Goal: Task Accomplishment & Management: Manage account settings

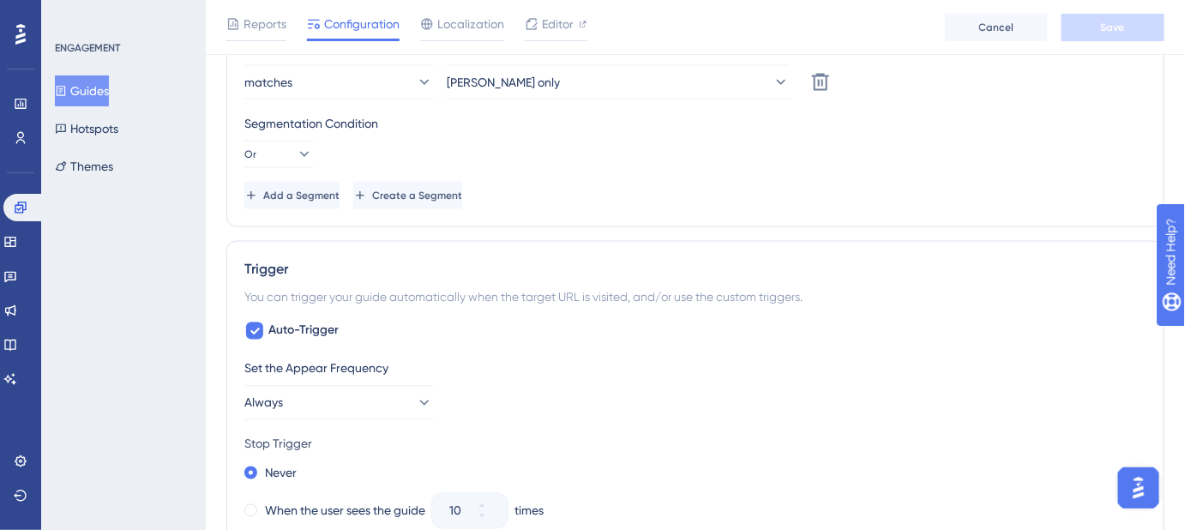
scroll to position [467, 0]
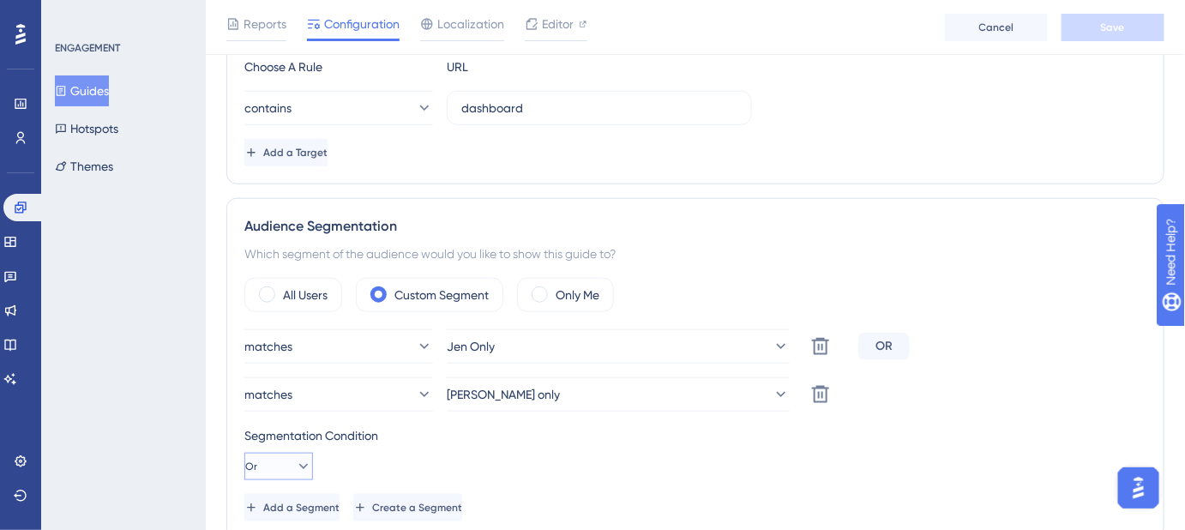
click at [295, 464] on icon at bounding box center [303, 466] width 17 height 17
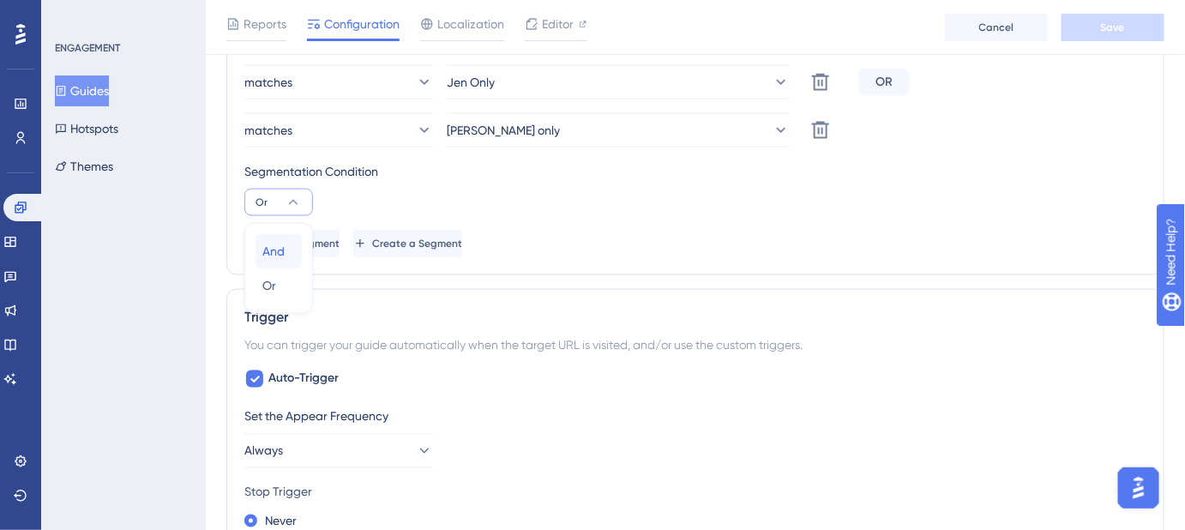
click at [268, 249] on span "And" at bounding box center [273, 251] width 22 height 21
click at [1093, 24] on button "Save" at bounding box center [1113, 27] width 103 height 27
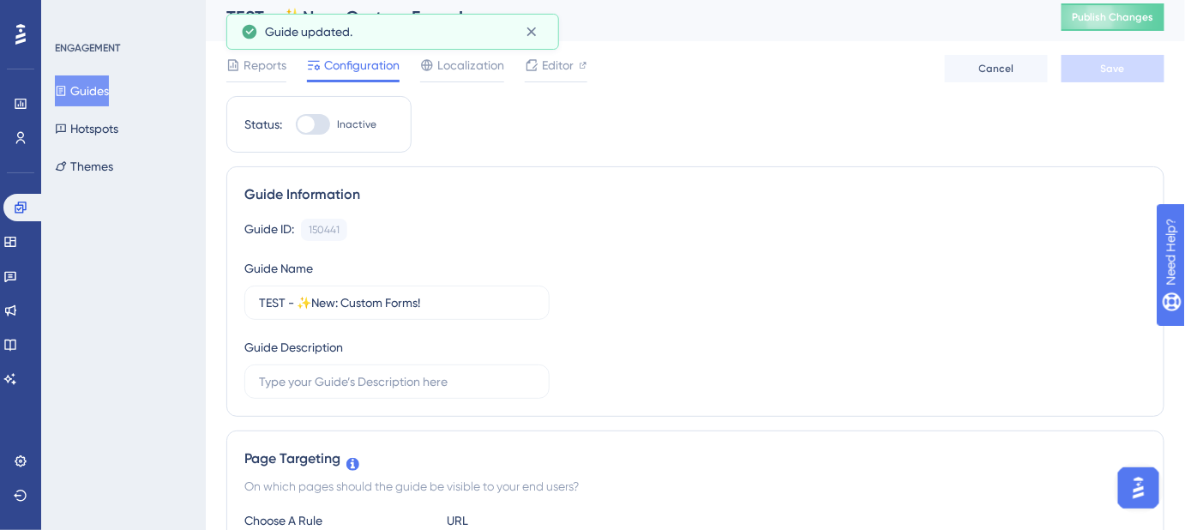
scroll to position [0, 0]
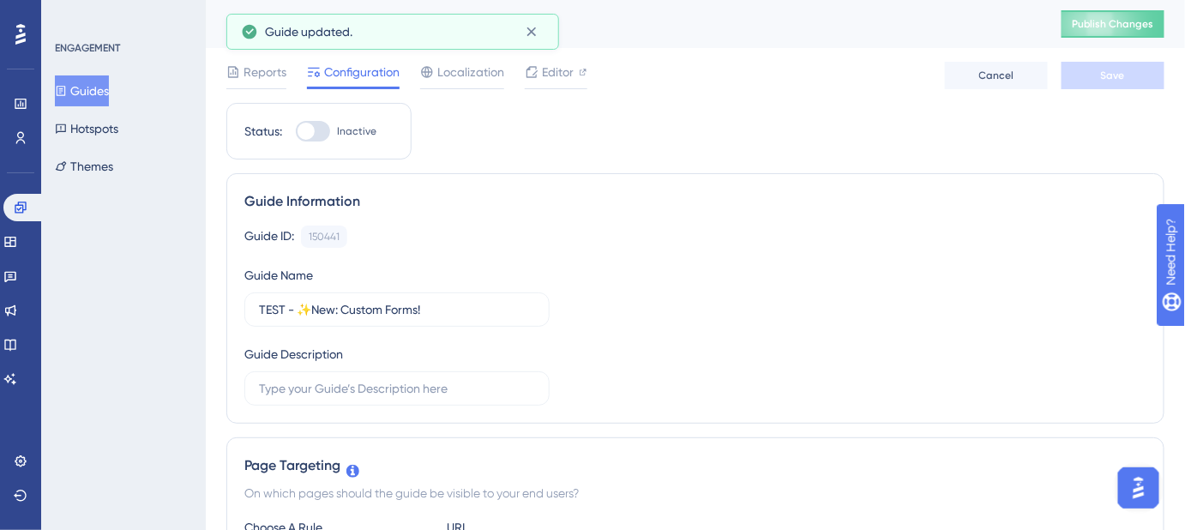
click at [317, 135] on div at bounding box center [313, 131] width 34 height 21
click at [296, 132] on input "Inactive" at bounding box center [295, 131] width 1 height 1
checkbox input "true"
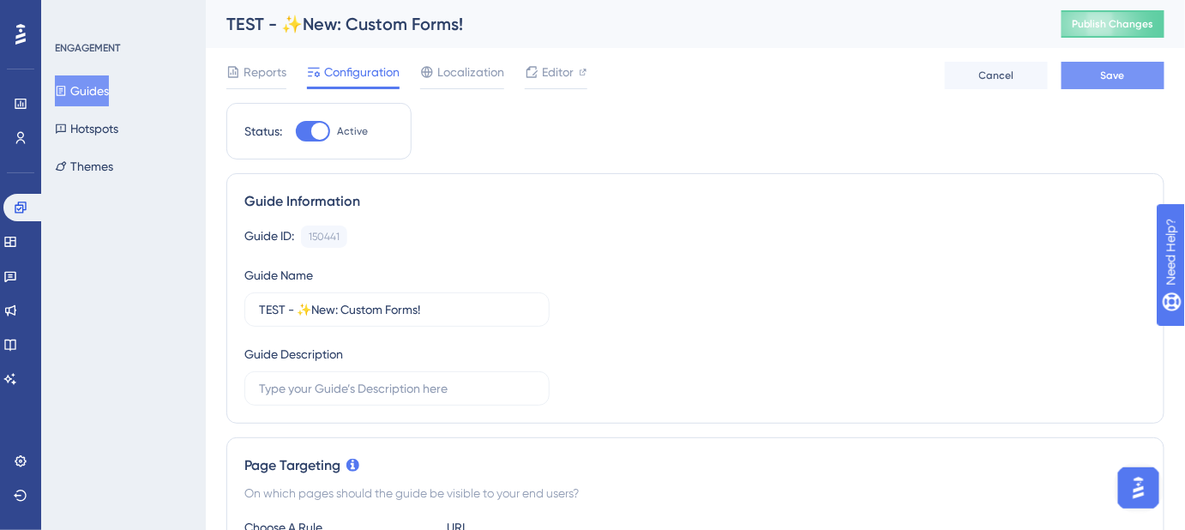
click at [1110, 77] on span "Save" at bounding box center [1113, 76] width 24 height 14
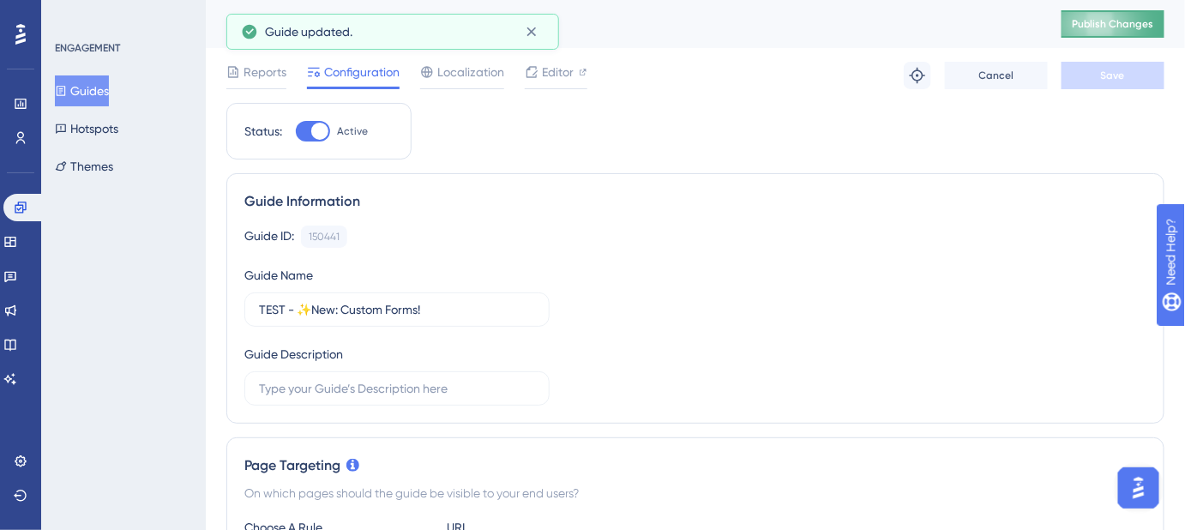
click at [1123, 27] on span "Publish Changes" at bounding box center [1113, 24] width 82 height 14
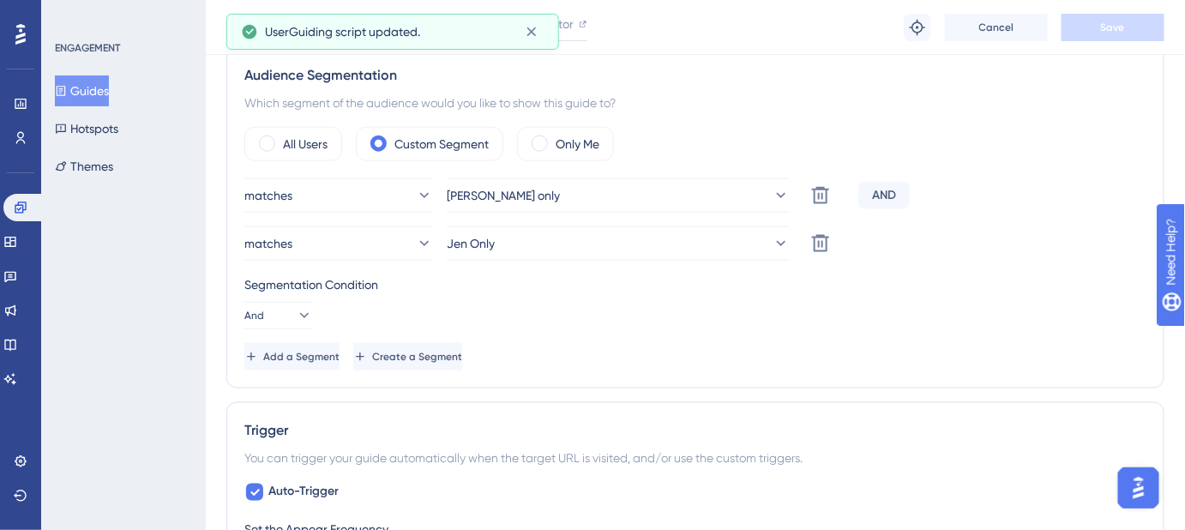
scroll to position [702, 0]
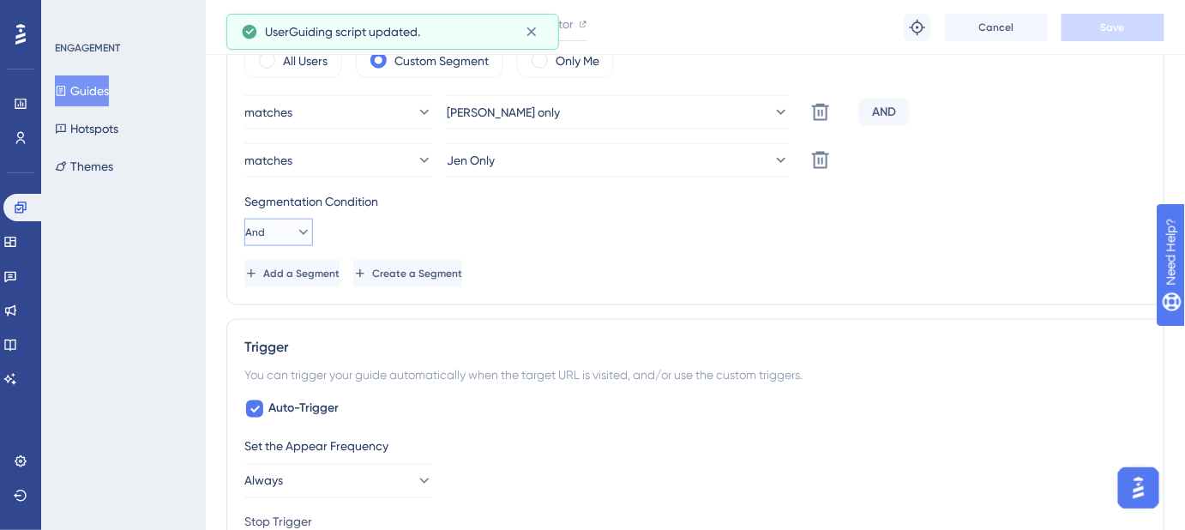
click at [299, 230] on icon at bounding box center [303, 232] width 9 height 5
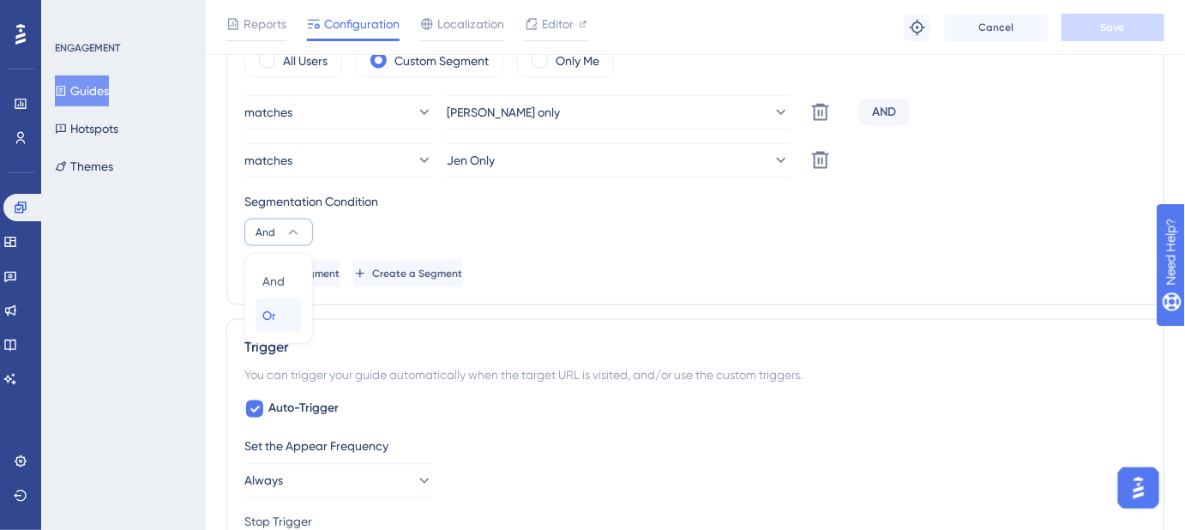
click at [270, 305] on span "Or" at bounding box center [269, 315] width 14 height 21
click at [1112, 24] on span "Save" at bounding box center [1113, 28] width 24 height 14
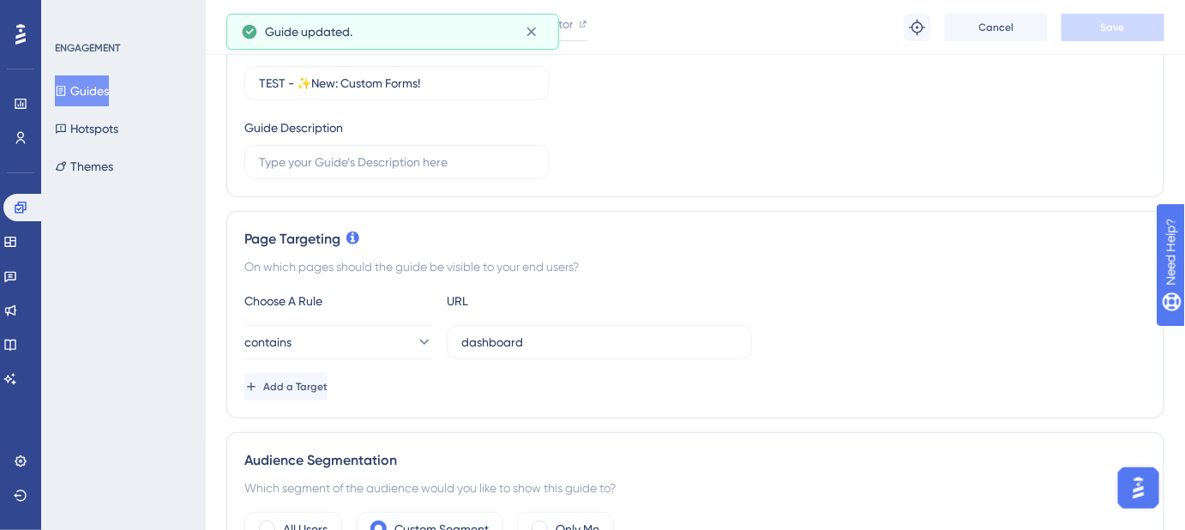
scroll to position [0, 0]
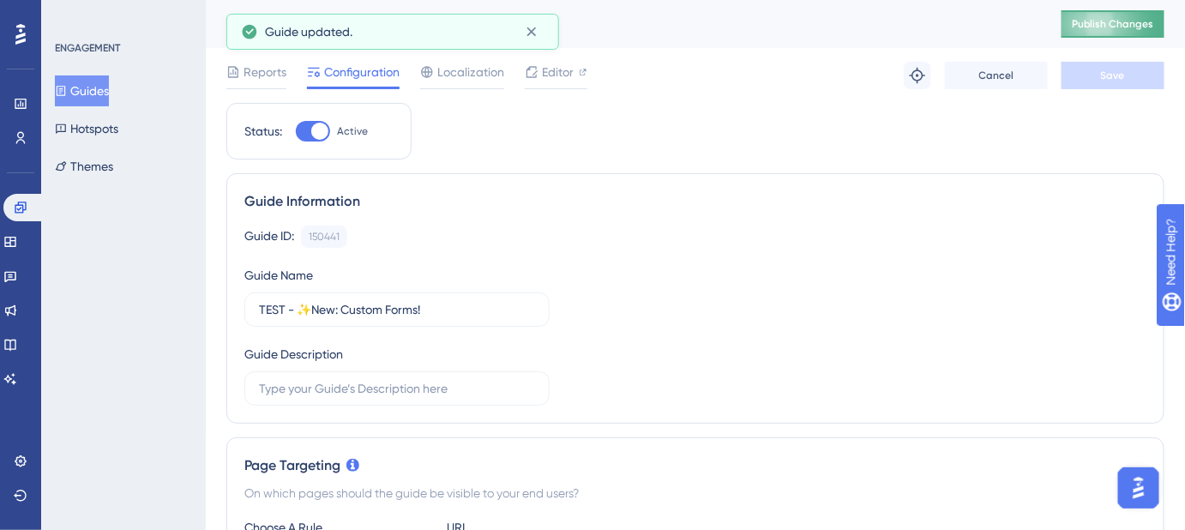
click at [1139, 23] on span "Publish Changes" at bounding box center [1113, 24] width 82 height 14
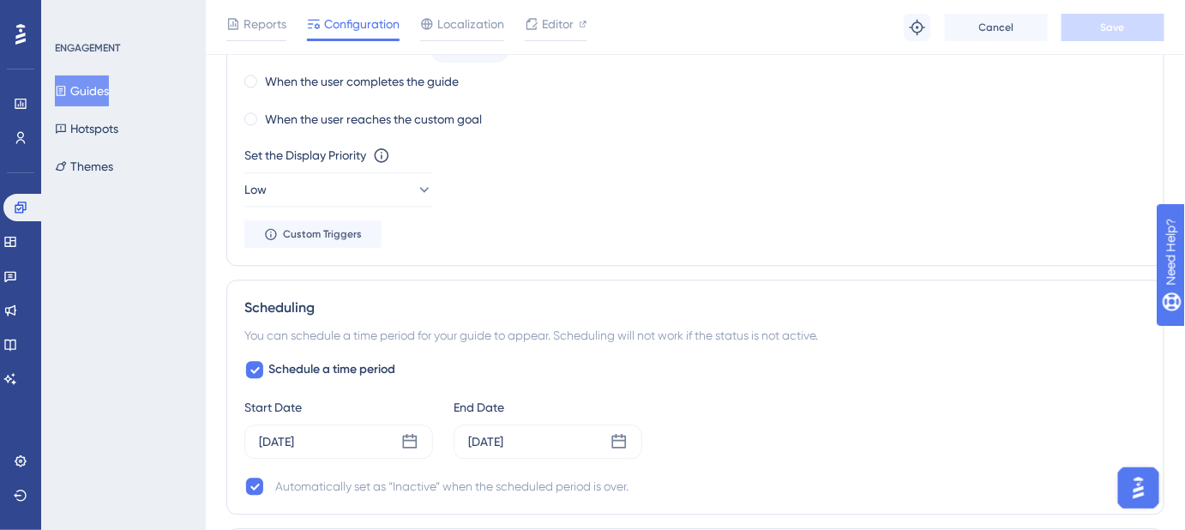
scroll to position [1325, 0]
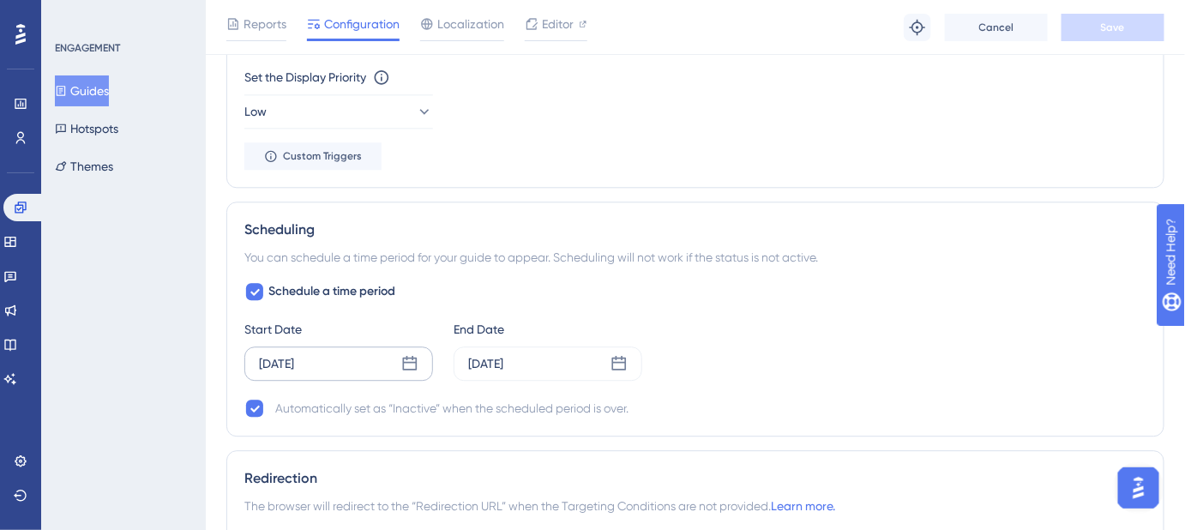
click at [407, 360] on icon at bounding box center [409, 363] width 17 height 17
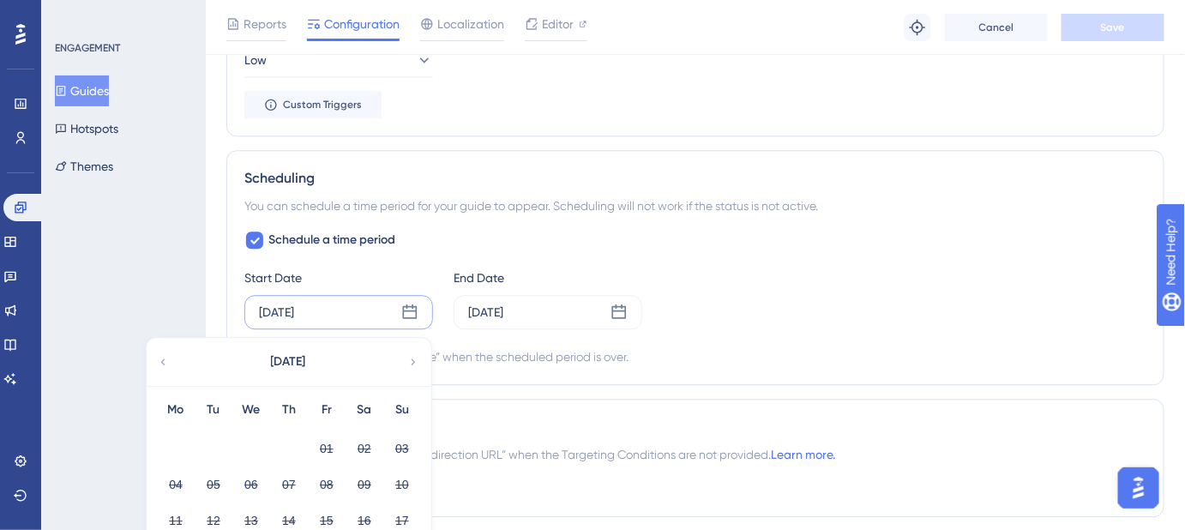
scroll to position [1559, 0]
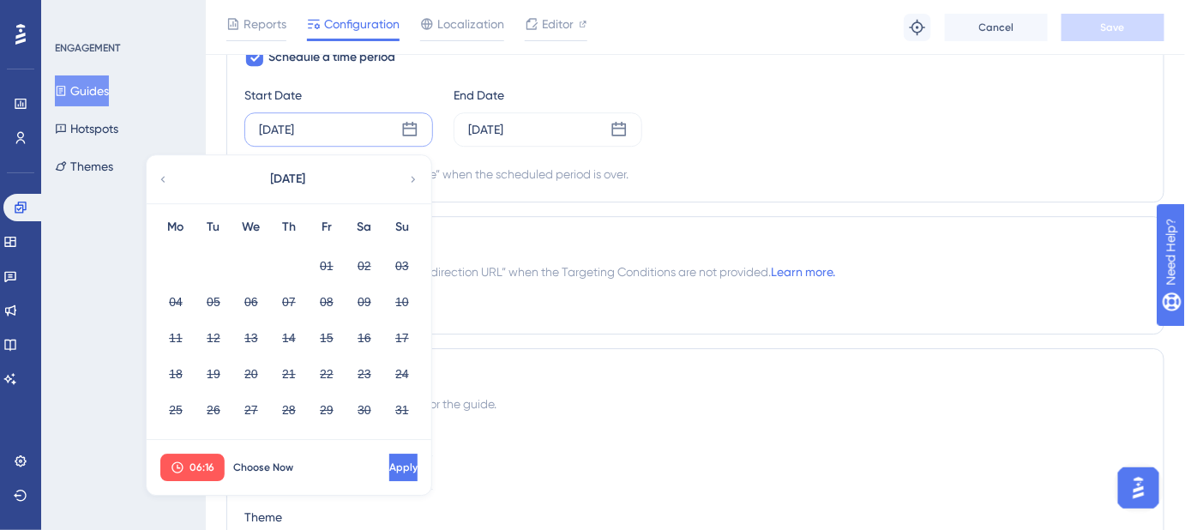
click at [416, 172] on icon at bounding box center [413, 179] width 12 height 15
click at [166, 177] on icon at bounding box center [163, 179] width 12 height 15
click at [231, 463] on button "Choose Now" at bounding box center [263, 467] width 77 height 27
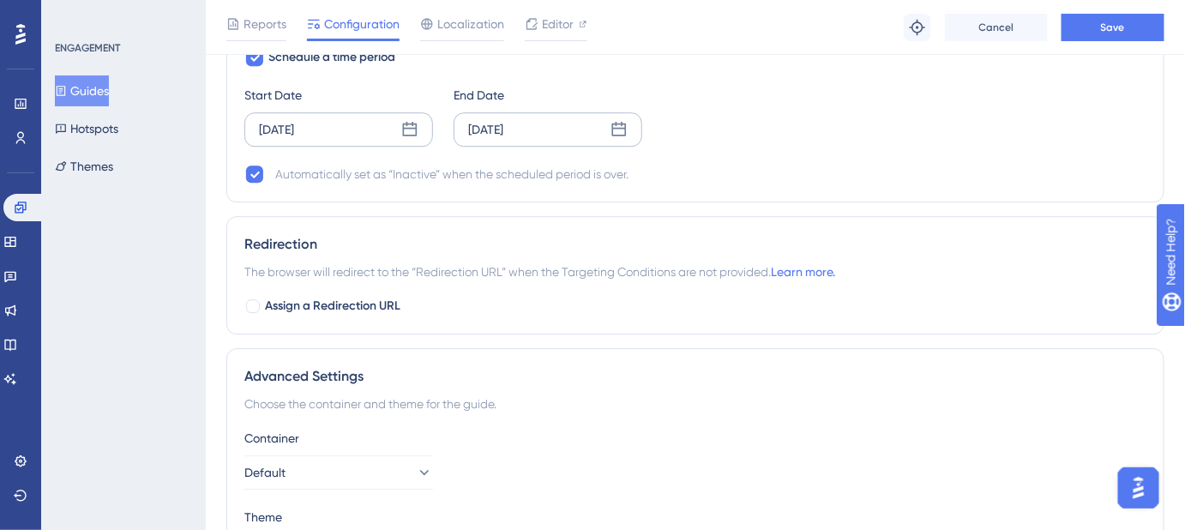
click at [614, 122] on icon at bounding box center [619, 129] width 15 height 15
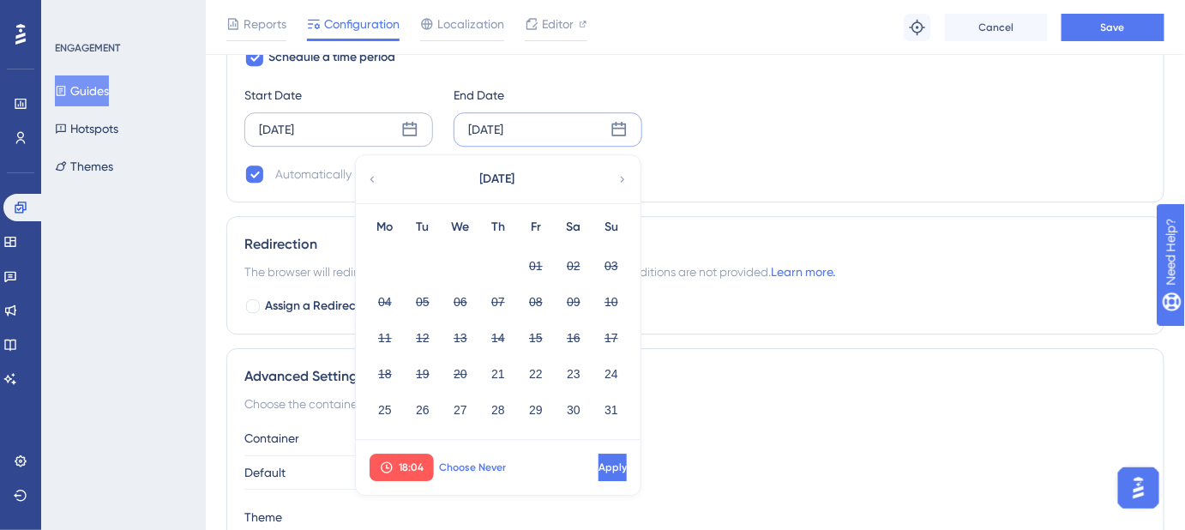
click at [461, 463] on span "Choose Never" at bounding box center [472, 468] width 67 height 14
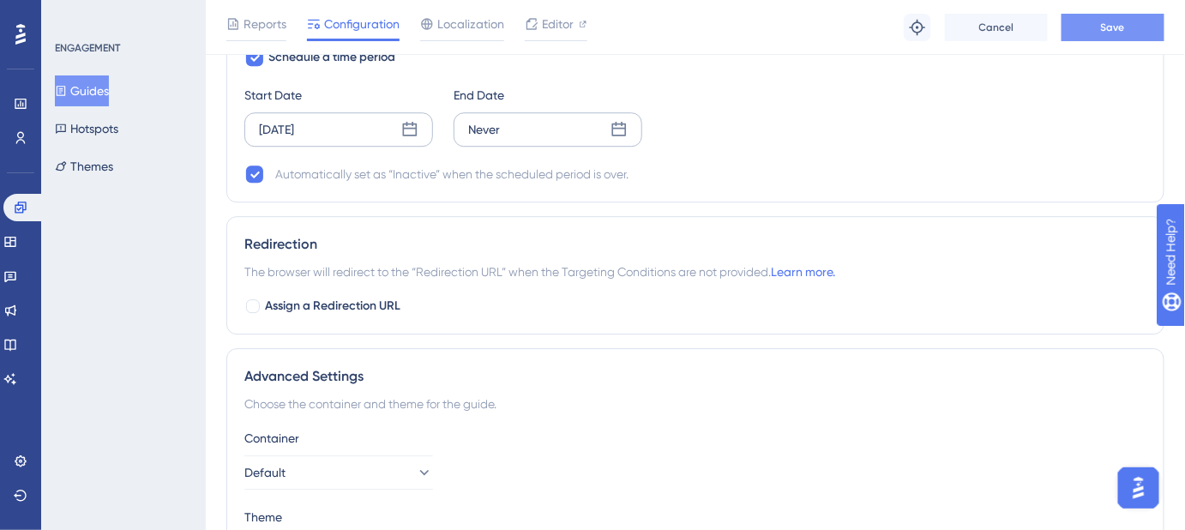
click at [1102, 31] on span "Save" at bounding box center [1113, 28] width 24 height 14
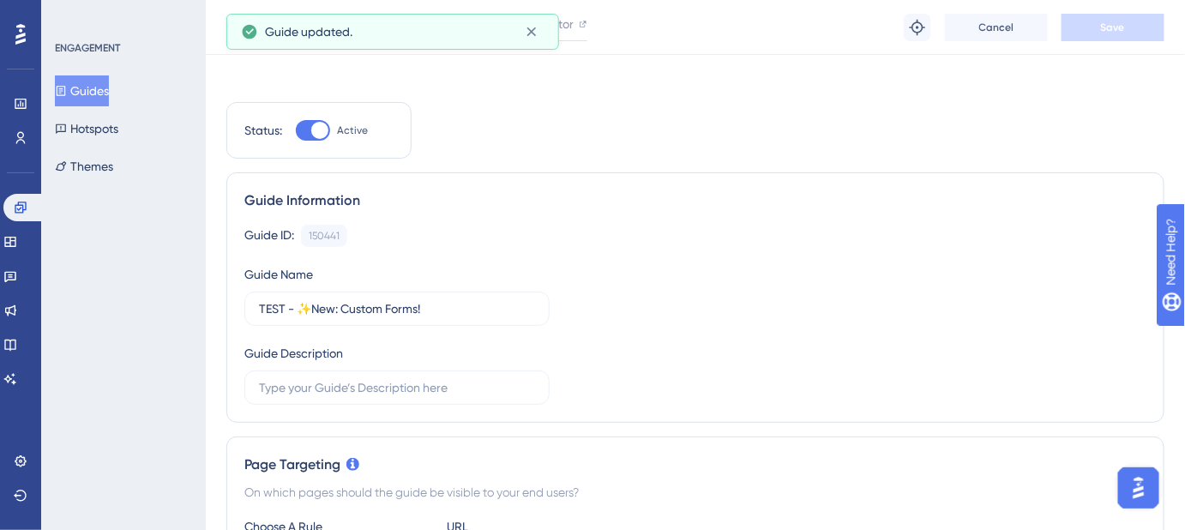
scroll to position [0, 0]
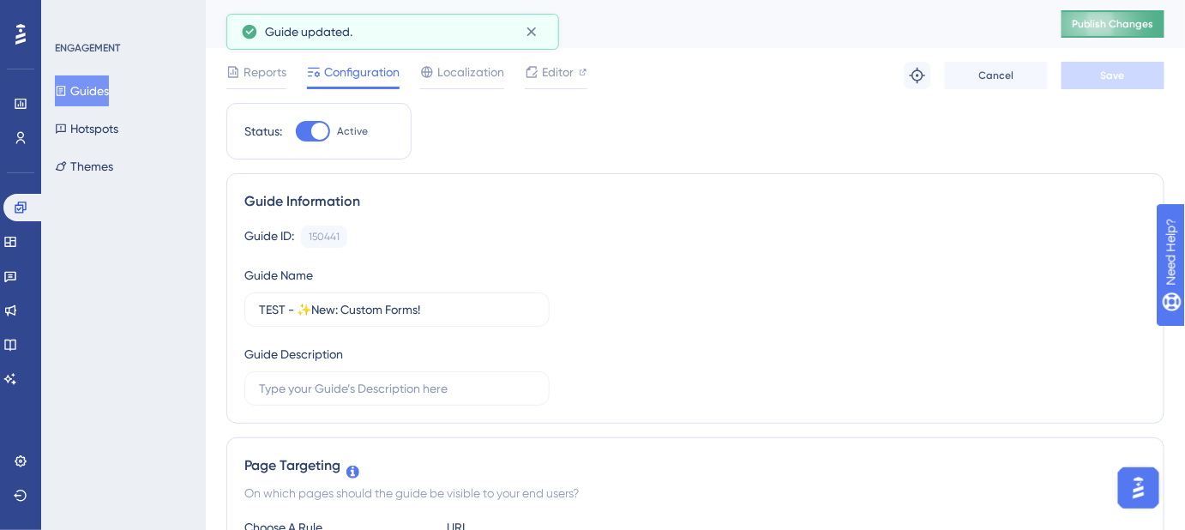
click at [1155, 24] on span "Publish Changes" at bounding box center [1113, 24] width 82 height 14
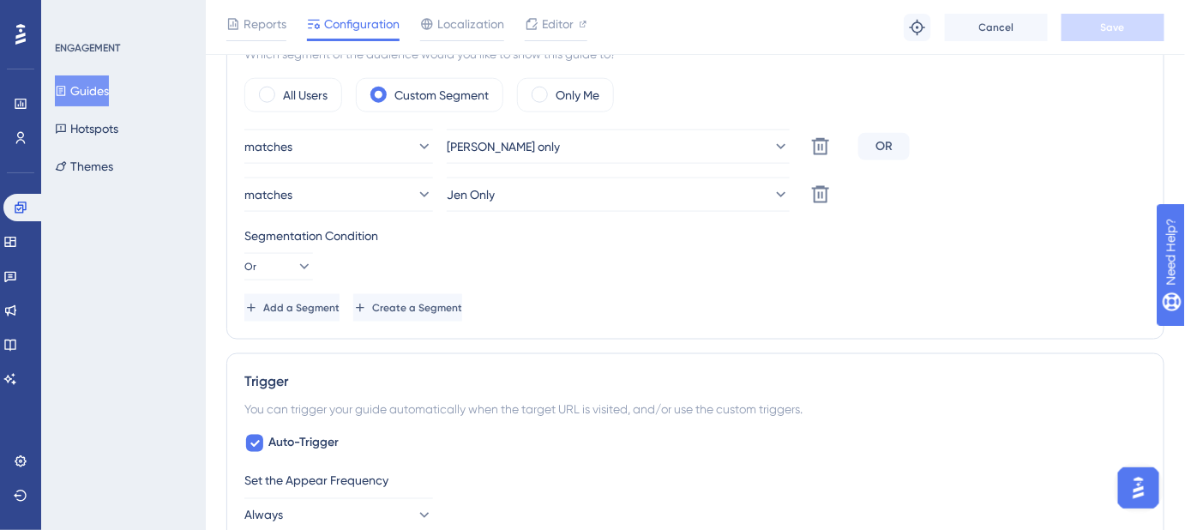
scroll to position [702, 0]
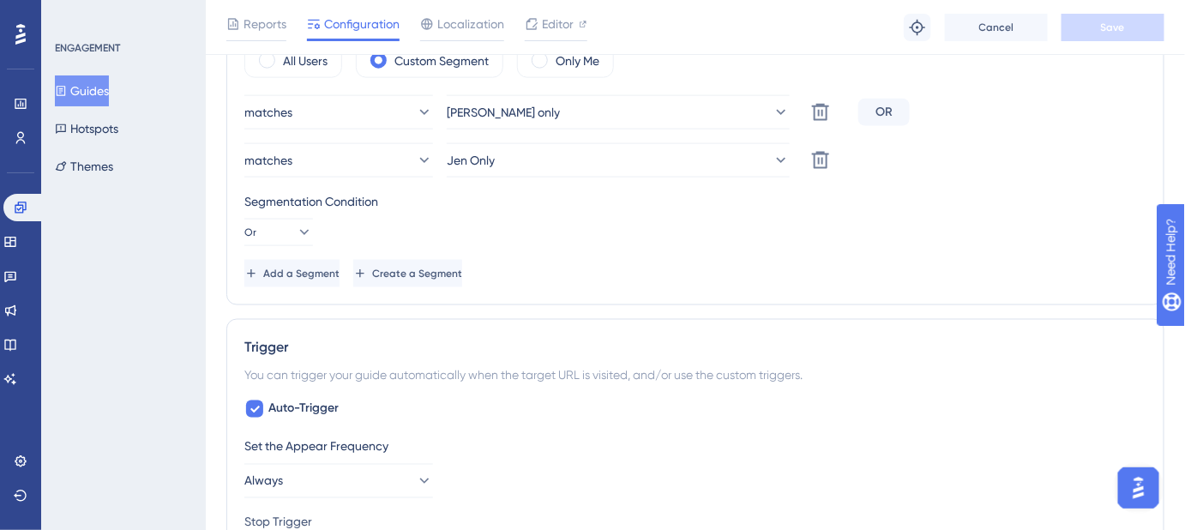
click at [92, 86] on button "Guides" at bounding box center [82, 90] width 54 height 31
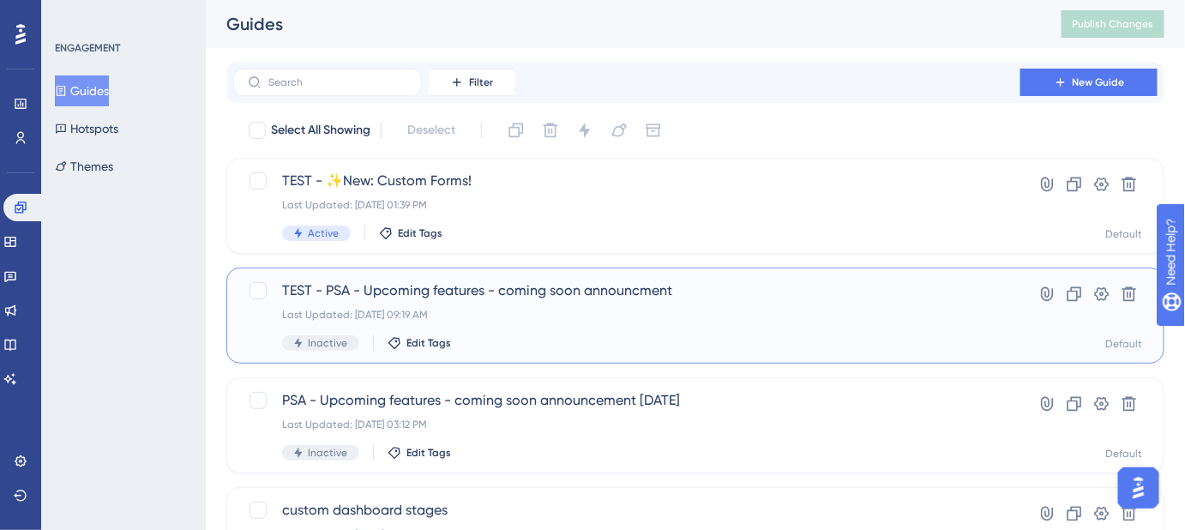
click at [446, 290] on span "TEST - PSA - Upcoming features - coming soon announcment" at bounding box center [627, 290] width 690 height 21
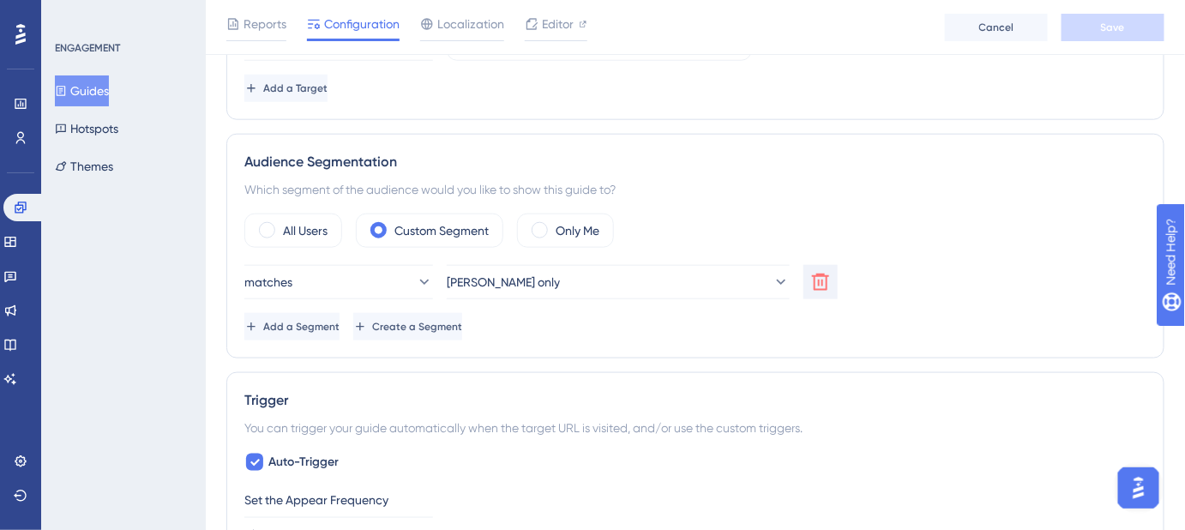
scroll to position [546, 0]
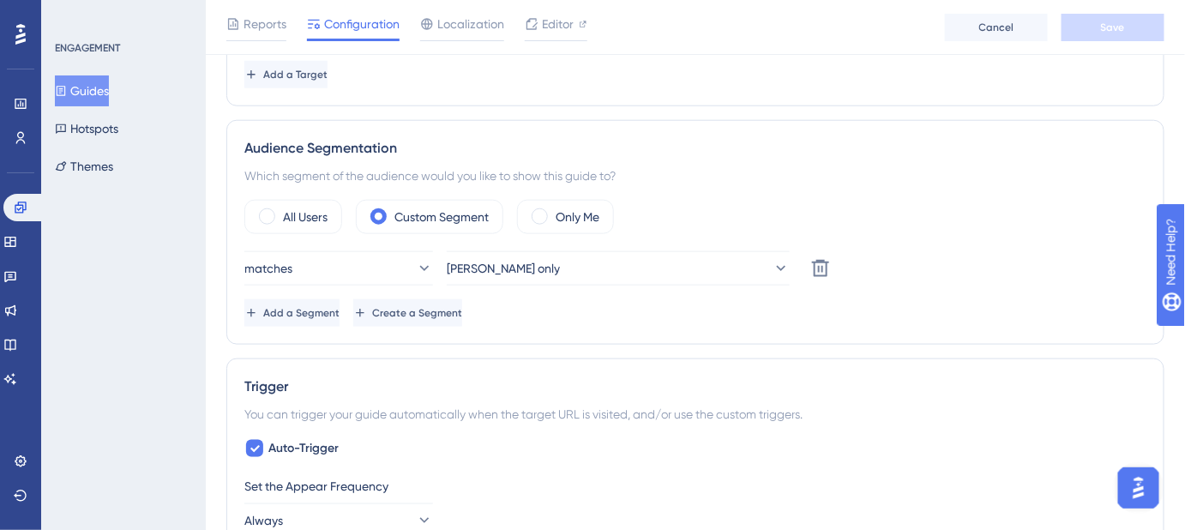
click at [93, 86] on button "Guides" at bounding box center [82, 90] width 54 height 31
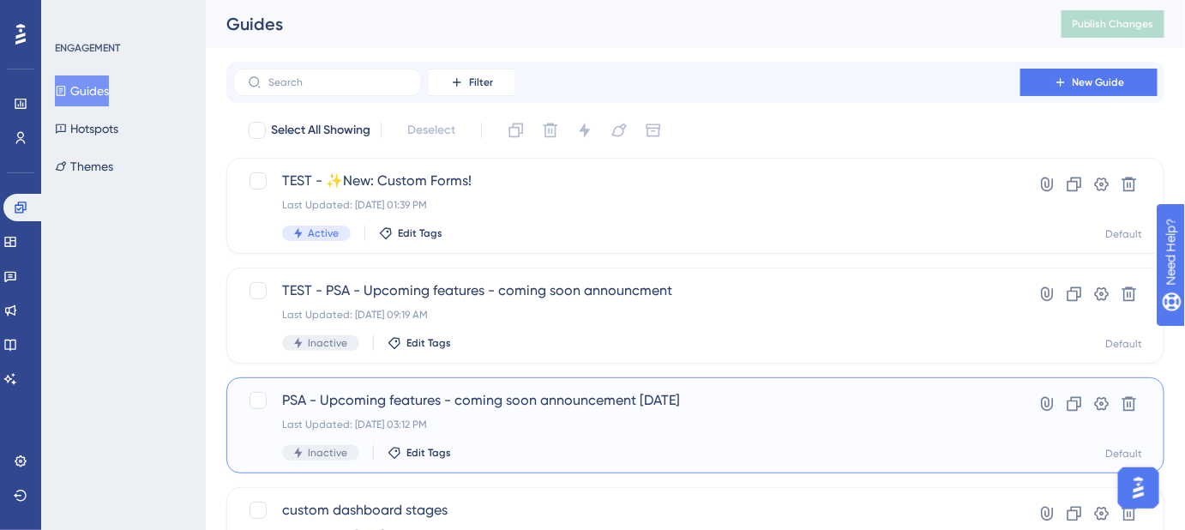
click at [487, 400] on span "PSA - Upcoming features - coming soon announcement [DATE]" at bounding box center [627, 400] width 690 height 21
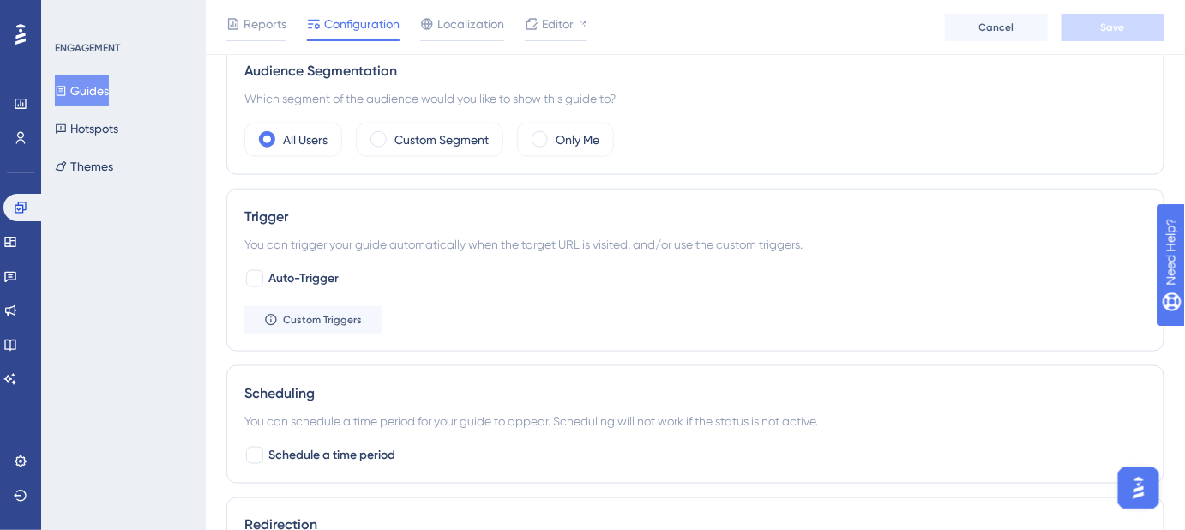
scroll to position [624, 0]
click at [106, 89] on button "Guides" at bounding box center [82, 90] width 54 height 31
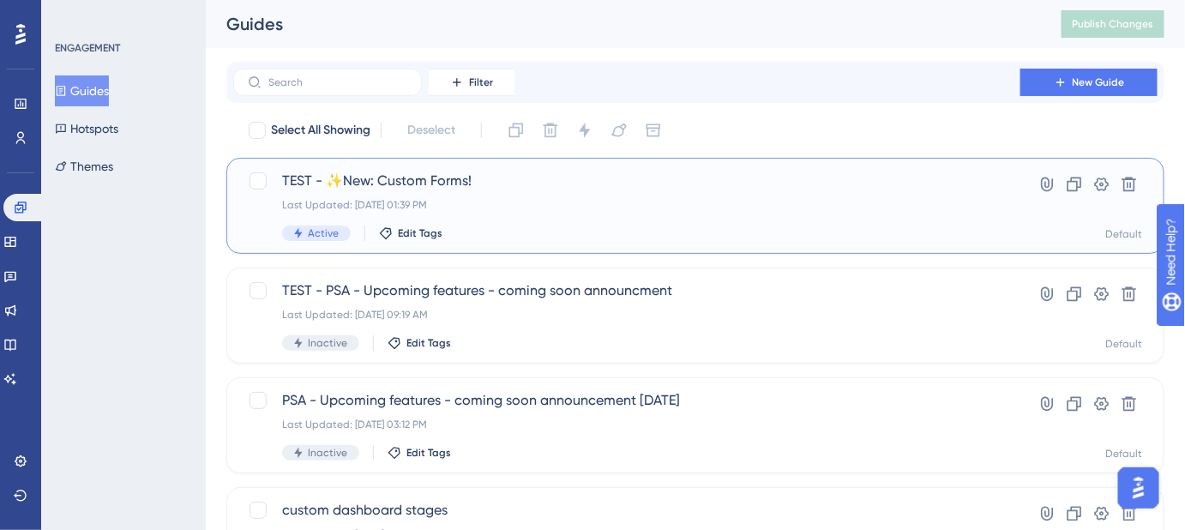
click at [431, 179] on span "TEST - ✨New: Custom Forms!" at bounding box center [627, 181] width 690 height 21
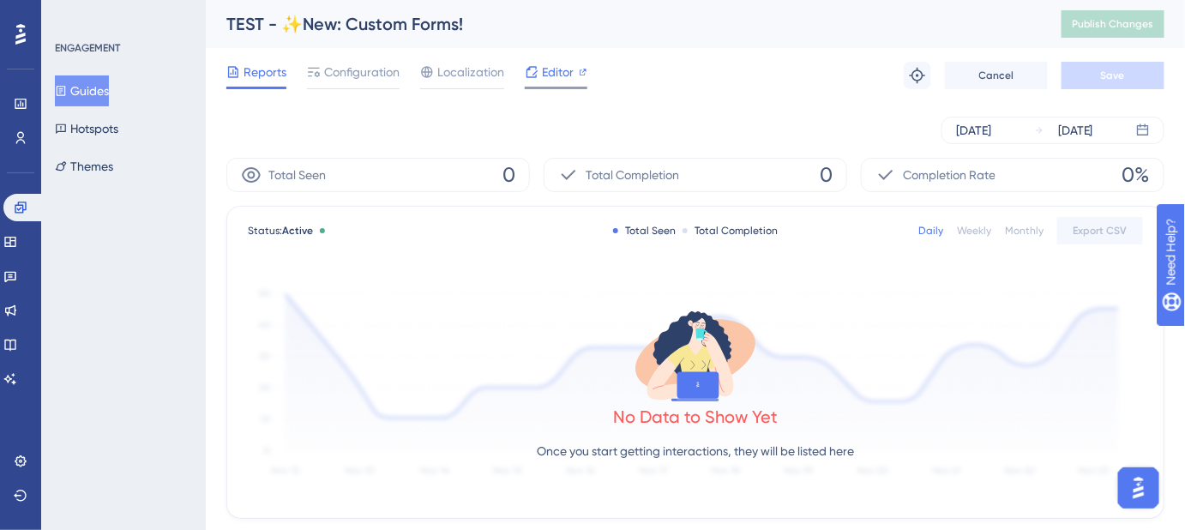
click at [554, 75] on span "Editor" at bounding box center [558, 72] width 32 height 21
click at [556, 73] on span "Editor" at bounding box center [558, 72] width 32 height 21
click at [365, 70] on span "Configuration" at bounding box center [361, 72] width 75 height 21
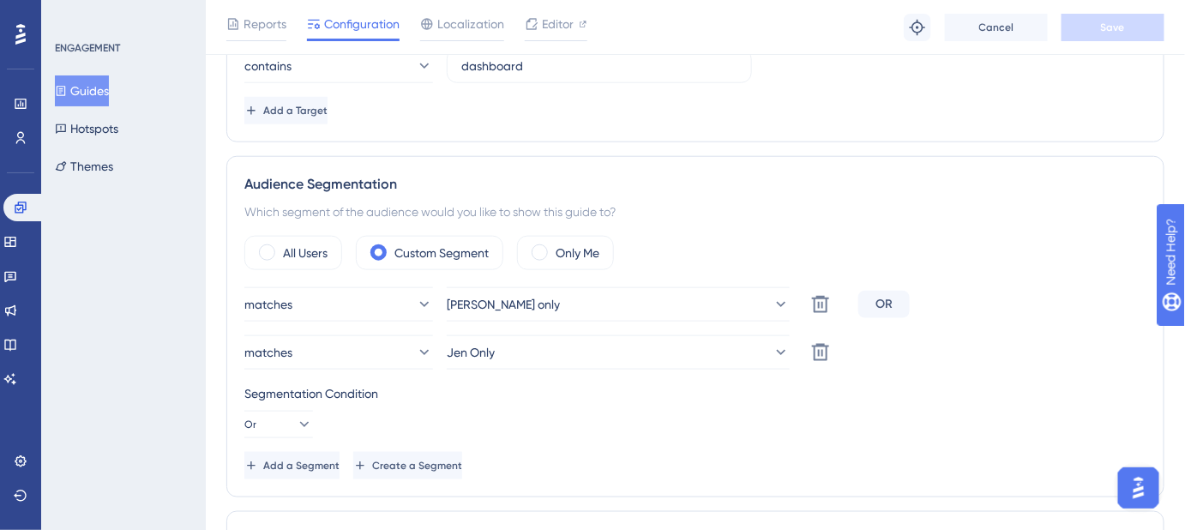
scroll to position [546, 0]
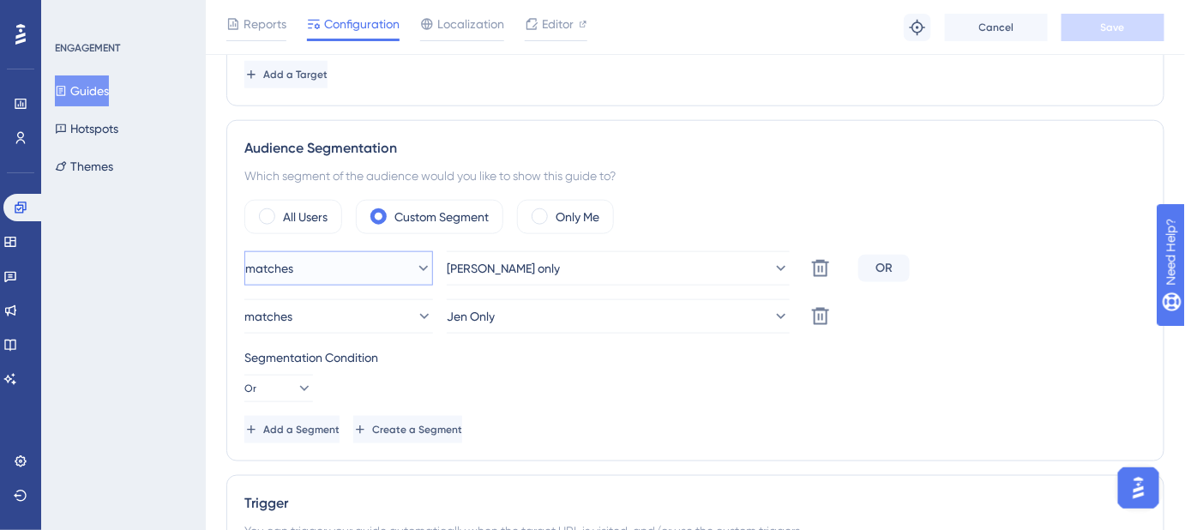
click at [415, 262] on icon at bounding box center [423, 268] width 17 height 17
click at [951, 323] on div "matches Jen Only Delete" at bounding box center [695, 316] width 902 height 34
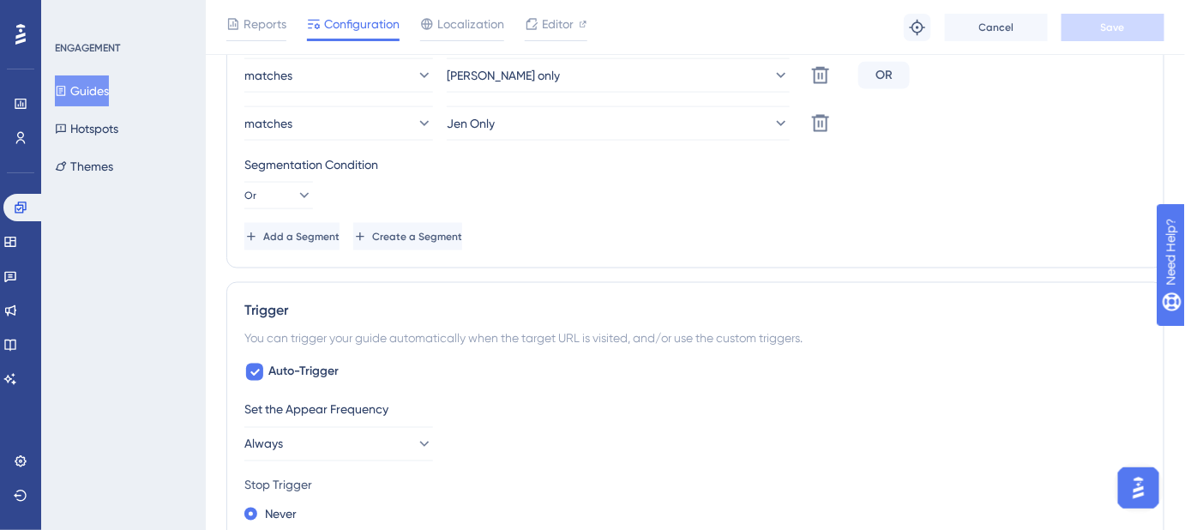
scroll to position [780, 0]
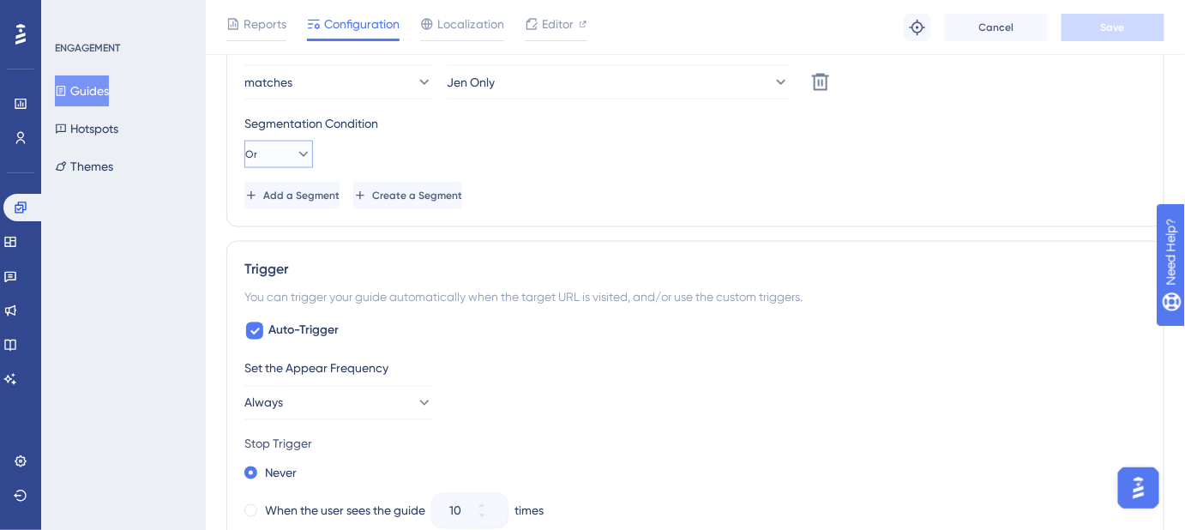
click at [295, 153] on icon at bounding box center [303, 154] width 17 height 17
click at [842, 332] on div "Auto-Trigger Set the Appear Frequency Always Stop Trigger Never When the user s…" at bounding box center [695, 518] width 902 height 395
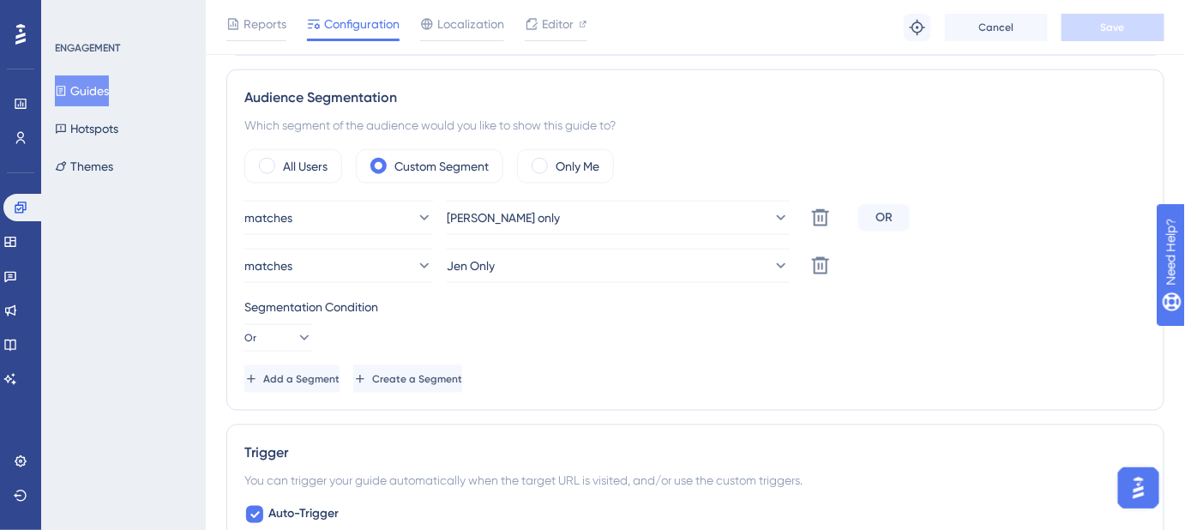
scroll to position [624, 0]
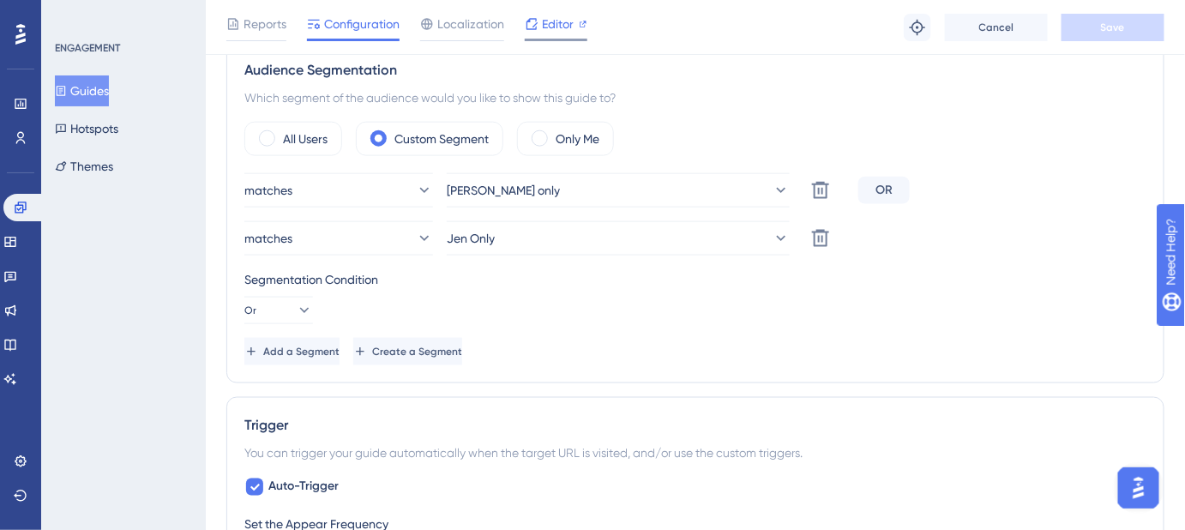
click at [552, 27] on span "Editor" at bounding box center [558, 24] width 32 height 21
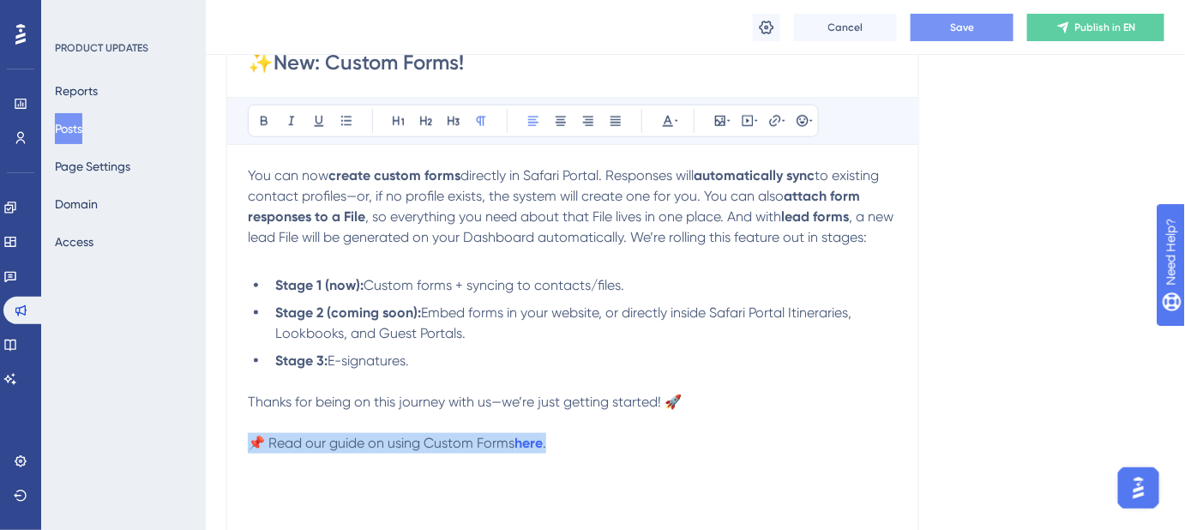
click at [960, 29] on span "Save" at bounding box center [962, 28] width 24 height 14
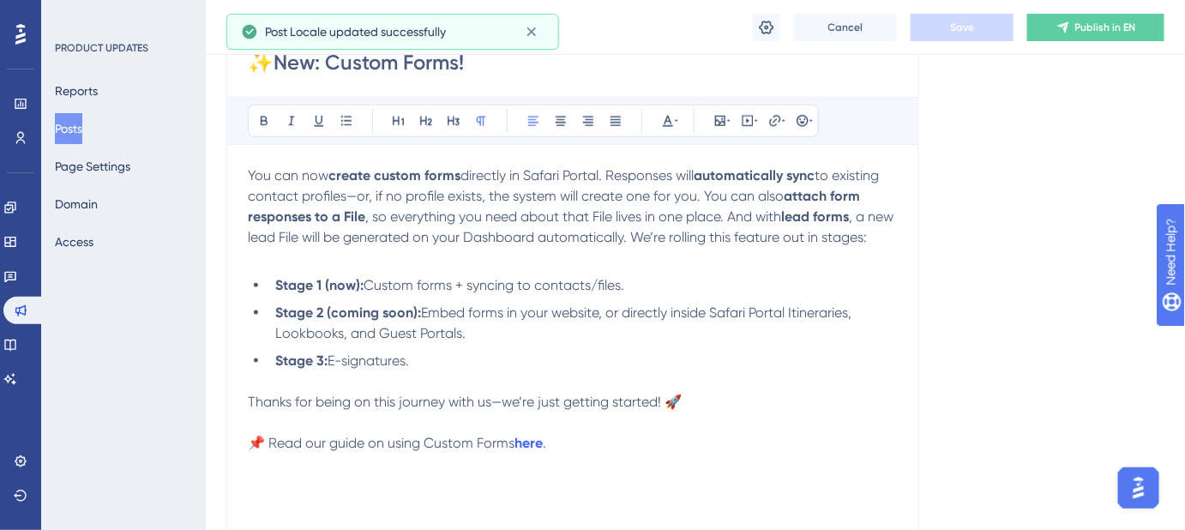
click at [974, 230] on div "Language English (Default) Insert an Image Delete ✨New: Custom Forms! Bold Ital…" at bounding box center [695, 124] width 938 height 1072
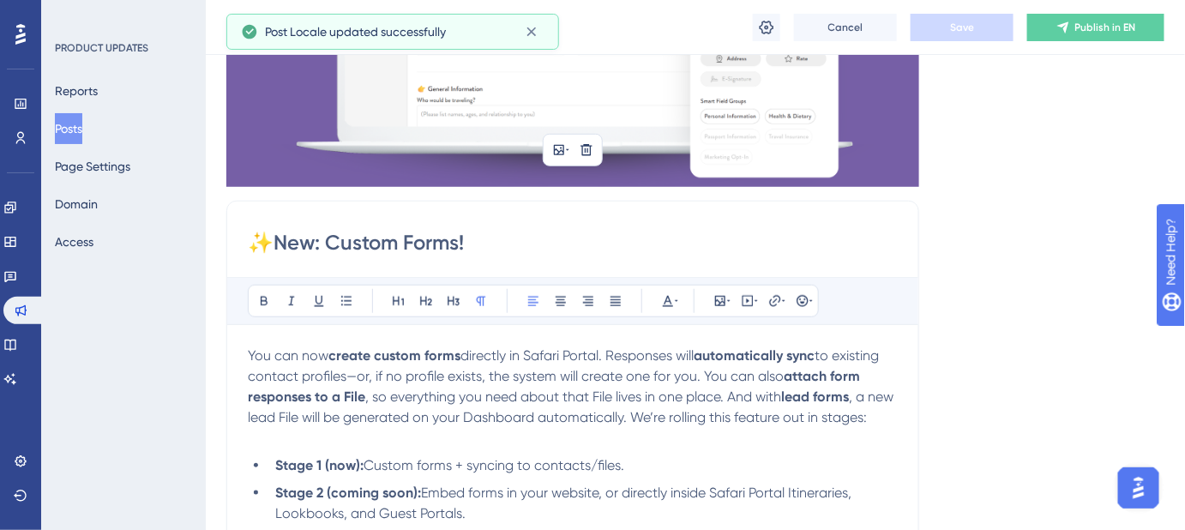
scroll to position [287, 0]
